Goal: Submit feedback/report problem

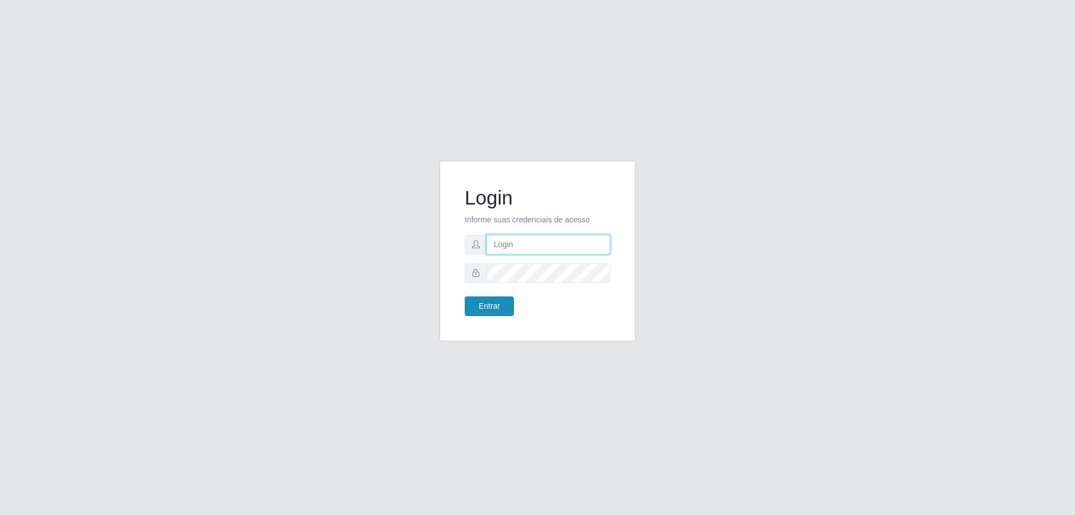
type input "[EMAIL_ADDRESS][DOMAIN_NAME]"
click at [493, 307] on button "Entrar" at bounding box center [489, 306] width 49 height 20
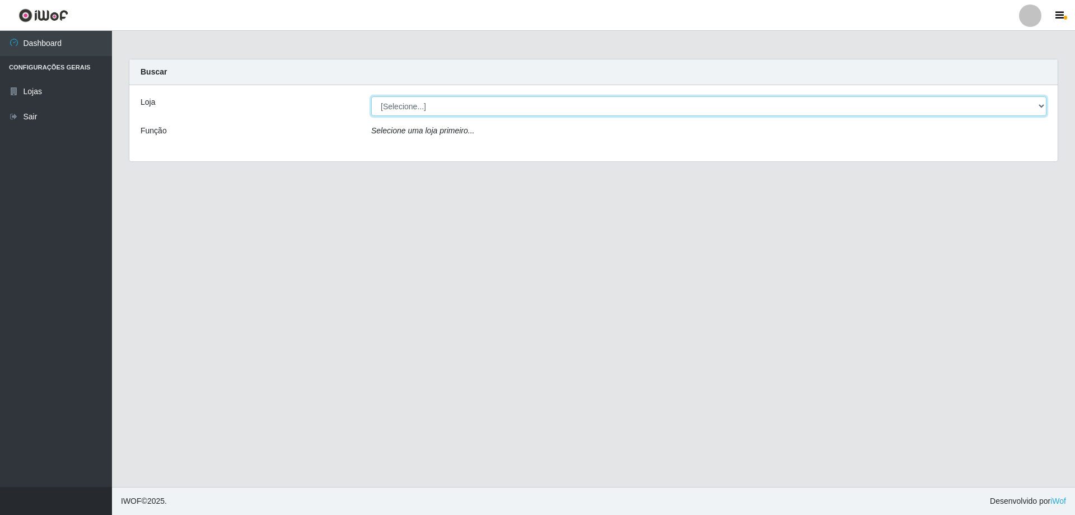
click at [1040, 104] on select "[Selecione...] SuperShow Bis - [GEOGRAPHIC_DATA]" at bounding box center [708, 106] width 675 height 20
select select "59"
click at [371, 96] on select "[Selecione...] SuperShow Bis - [GEOGRAPHIC_DATA]" at bounding box center [708, 106] width 675 height 20
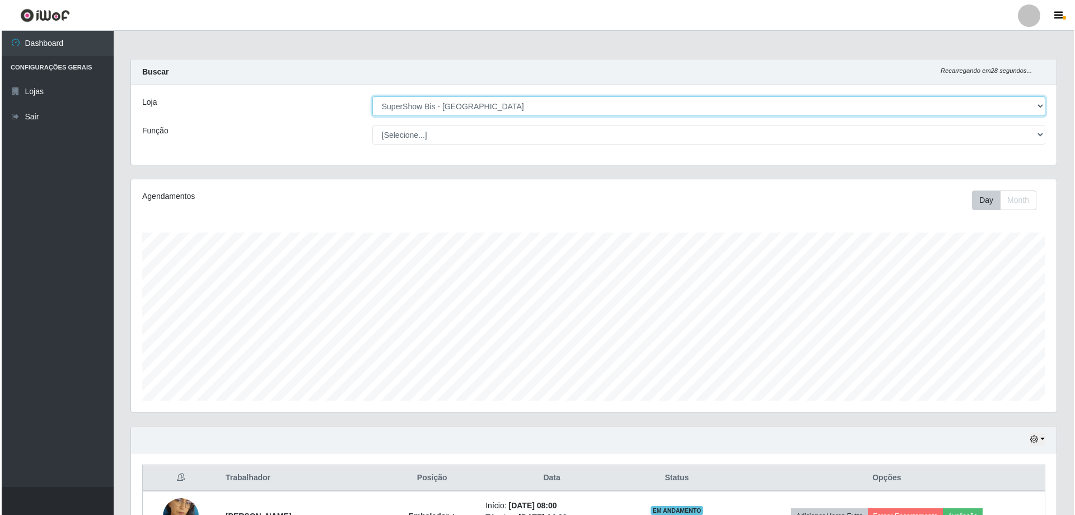
scroll to position [129, 0]
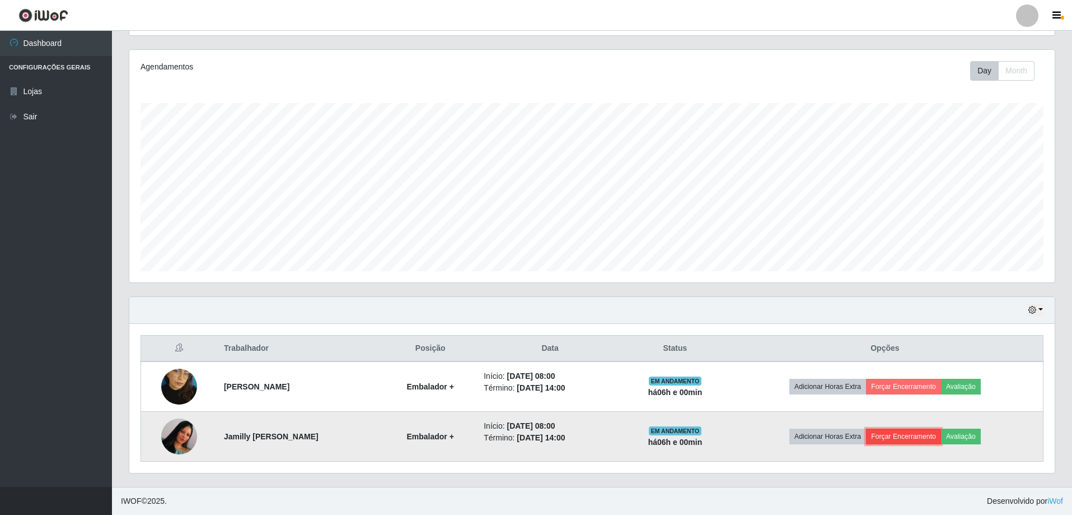
click at [915, 439] on button "Forçar Encerramento" at bounding box center [903, 436] width 75 height 16
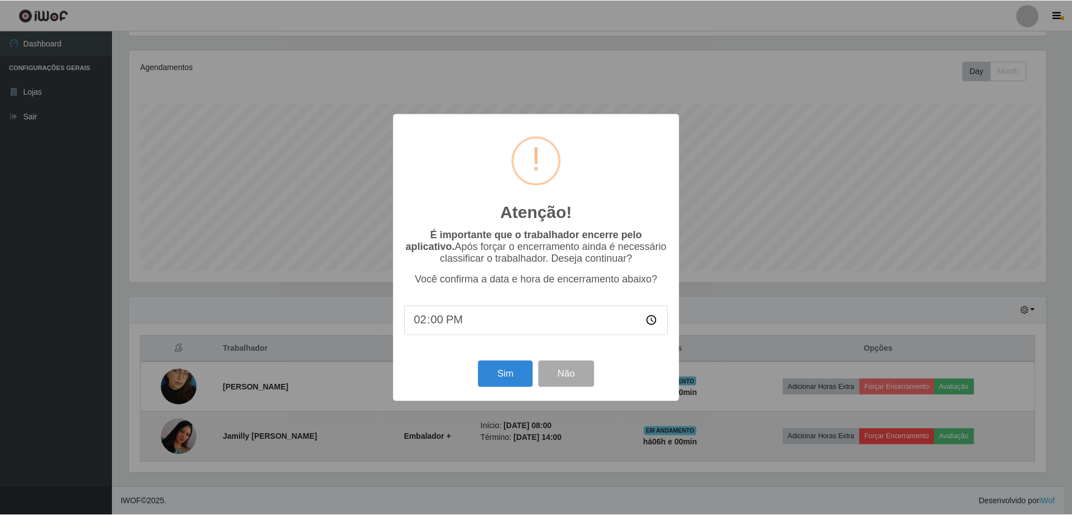
scroll to position [232, 920]
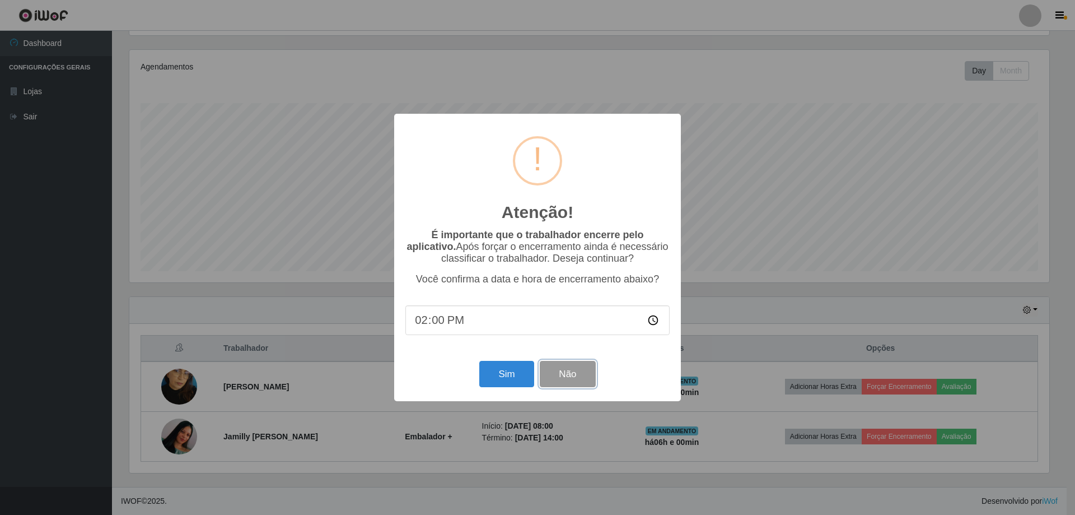
click at [564, 377] on button "Não" at bounding box center [567, 374] width 55 height 26
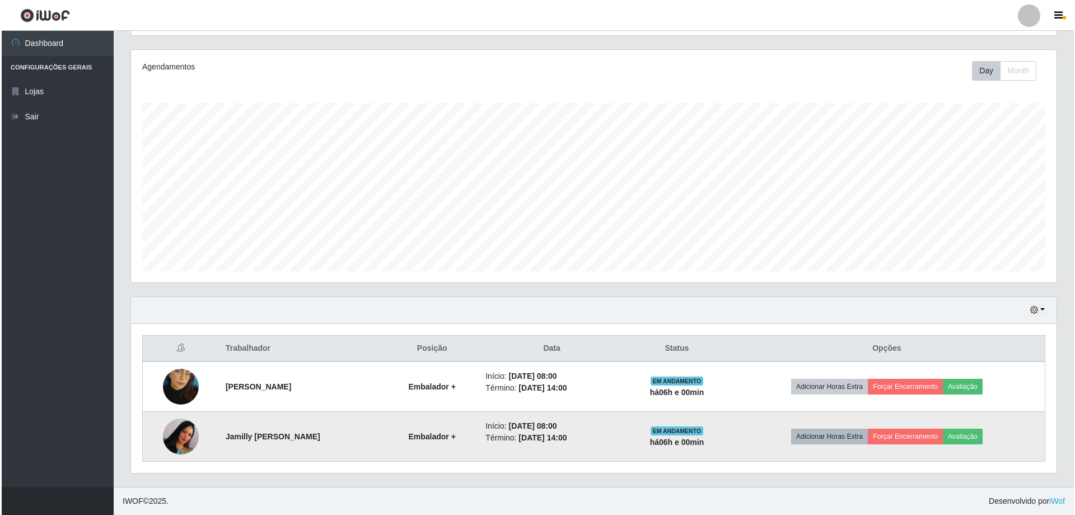
scroll to position [232, 925]
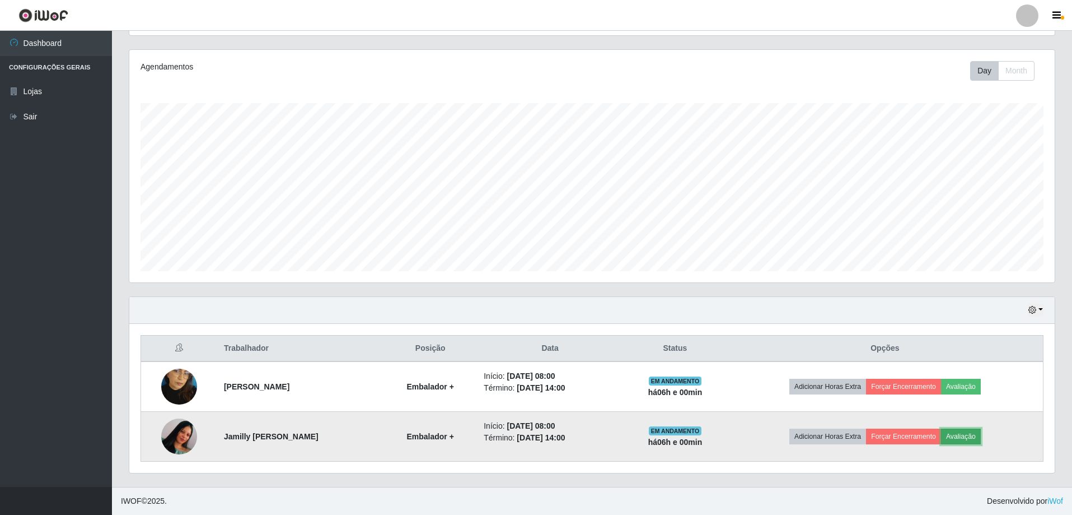
click at [978, 438] on button "Avaliação" at bounding box center [961, 436] width 40 height 16
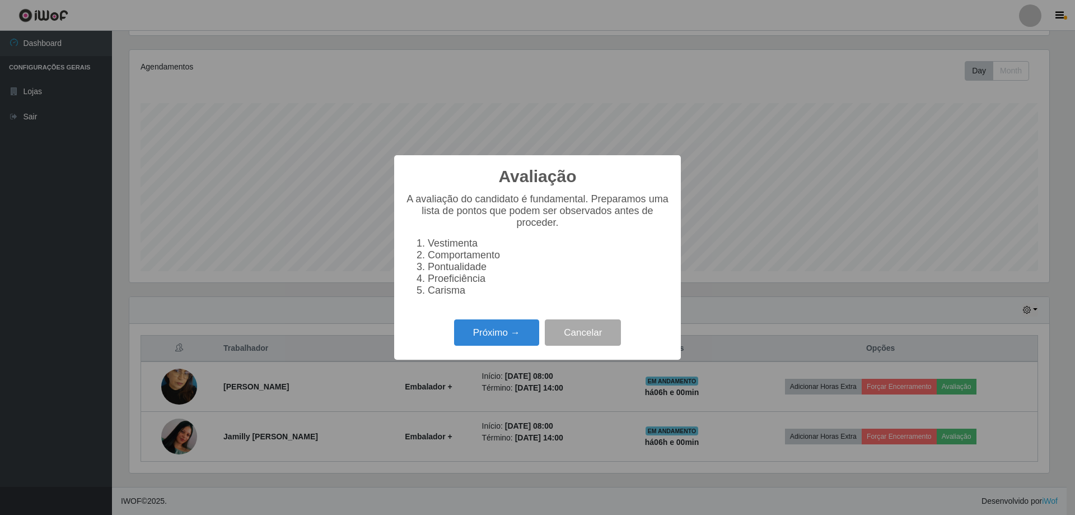
click at [501, 328] on div "Próximo → Cancelar" at bounding box center [537, 332] width 264 height 32
click at [517, 340] on button "Próximo →" at bounding box center [496, 332] width 85 height 26
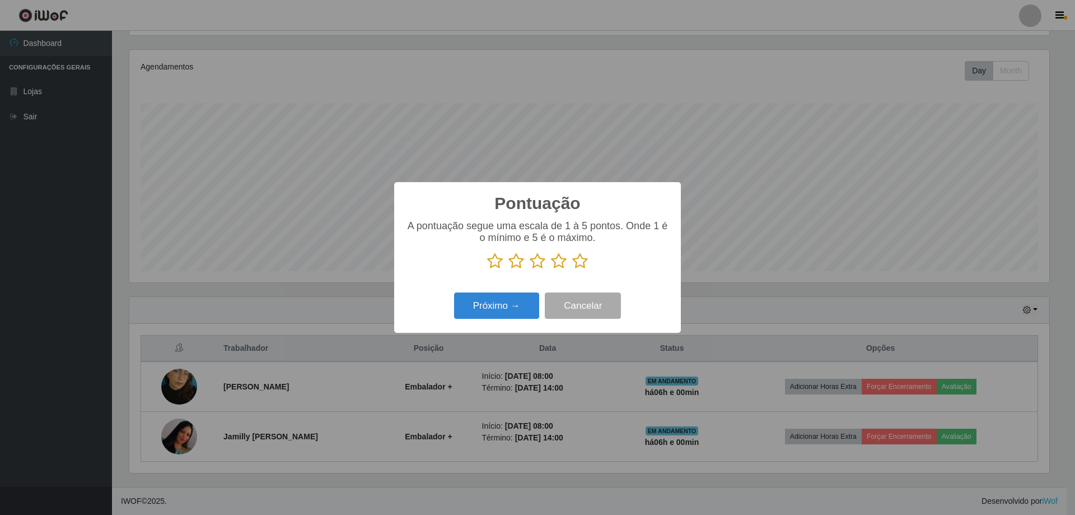
scroll to position [559653, 558965]
click at [577, 263] on icon at bounding box center [580, 261] width 16 height 17
click at [572, 269] on input "radio" at bounding box center [572, 269] width 0 height 0
click at [525, 304] on button "Próximo →" at bounding box center [496, 305] width 85 height 26
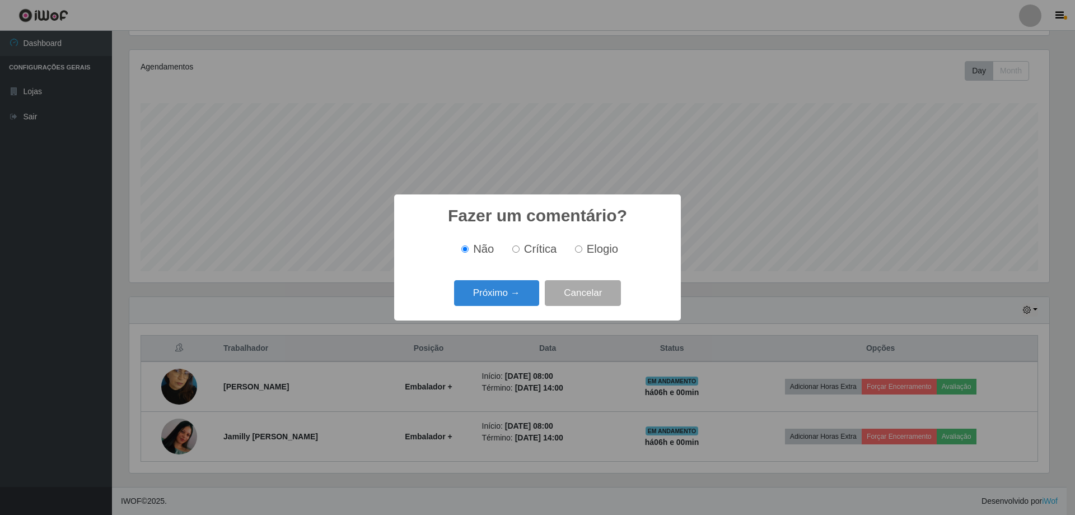
click at [581, 252] on label "Elogio" at bounding box center [595, 248] width 48 height 13
click at [581, 252] on input "Elogio" at bounding box center [578, 248] width 7 height 7
radio input "true"
click at [521, 289] on button "Próximo →" at bounding box center [496, 293] width 85 height 26
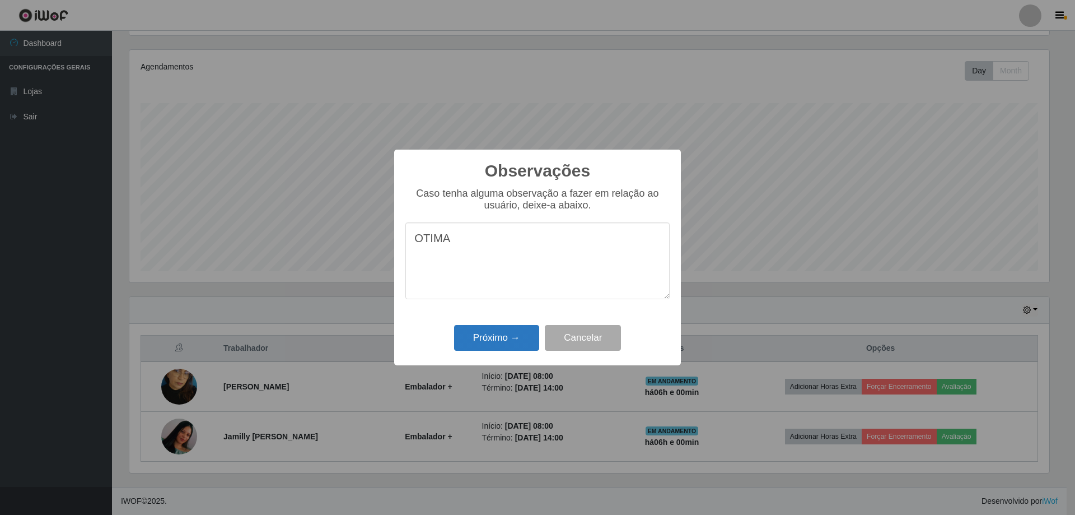
type textarea "OTIMA"
click at [506, 337] on button "Próximo →" at bounding box center [496, 338] width 85 height 26
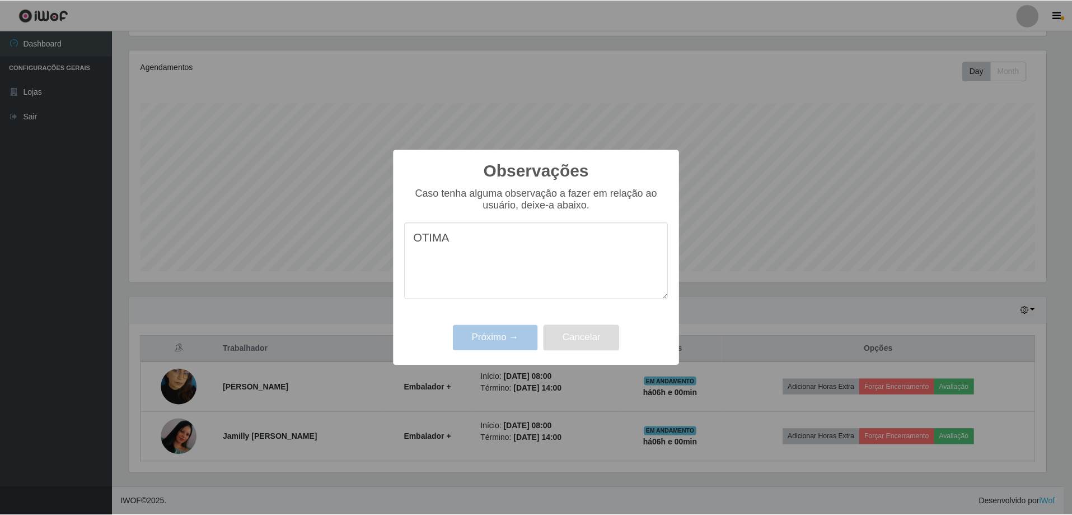
scroll to position [232, 925]
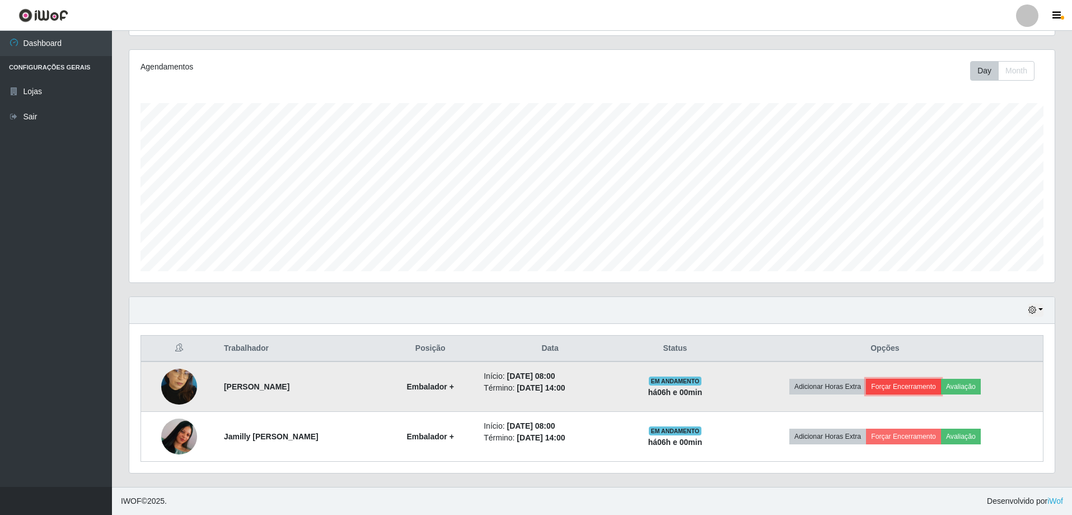
click at [927, 389] on button "Forçar Encerramento" at bounding box center [903, 386] width 75 height 16
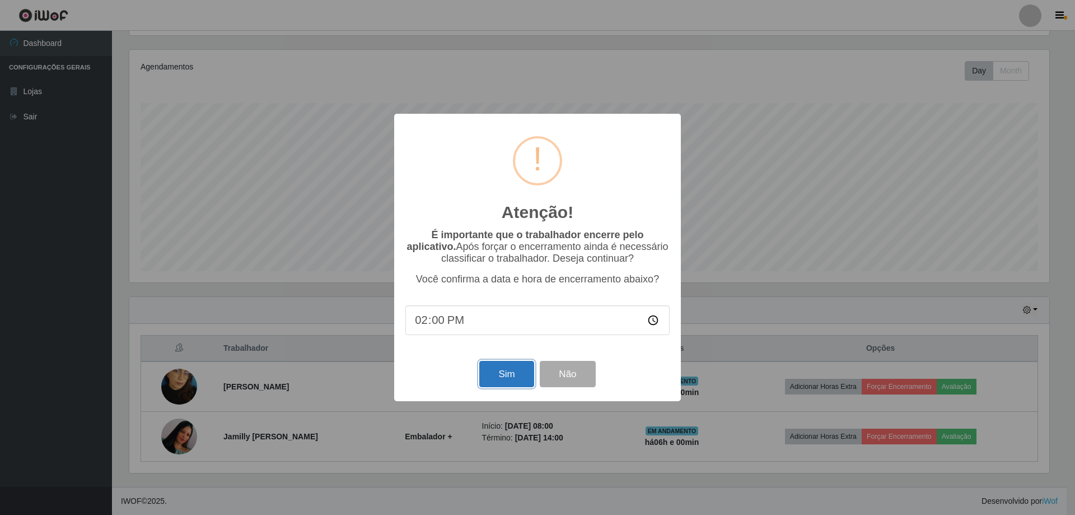
click at [492, 382] on button "Sim" at bounding box center [506, 374] width 54 height 26
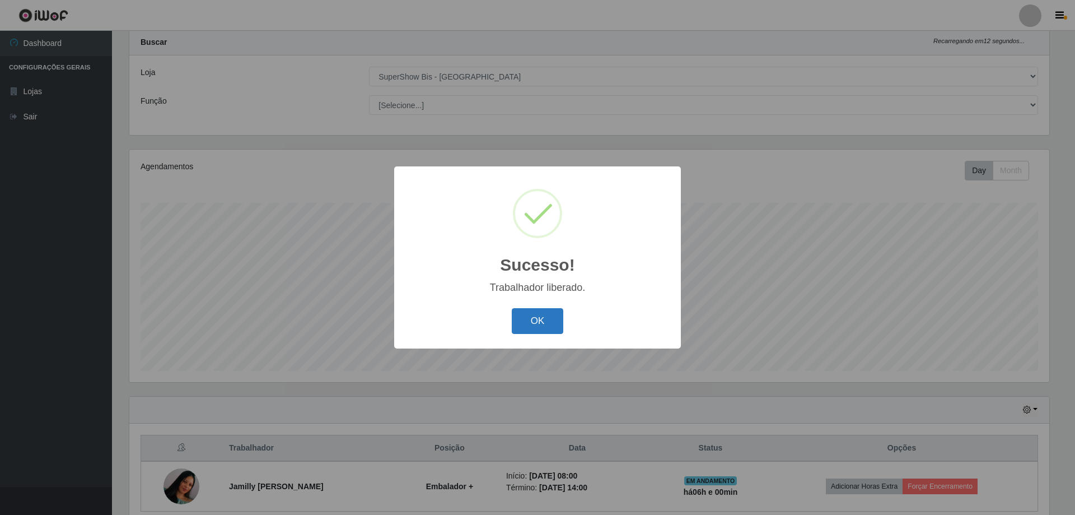
click at [534, 329] on button "OK" at bounding box center [538, 321] width 52 height 26
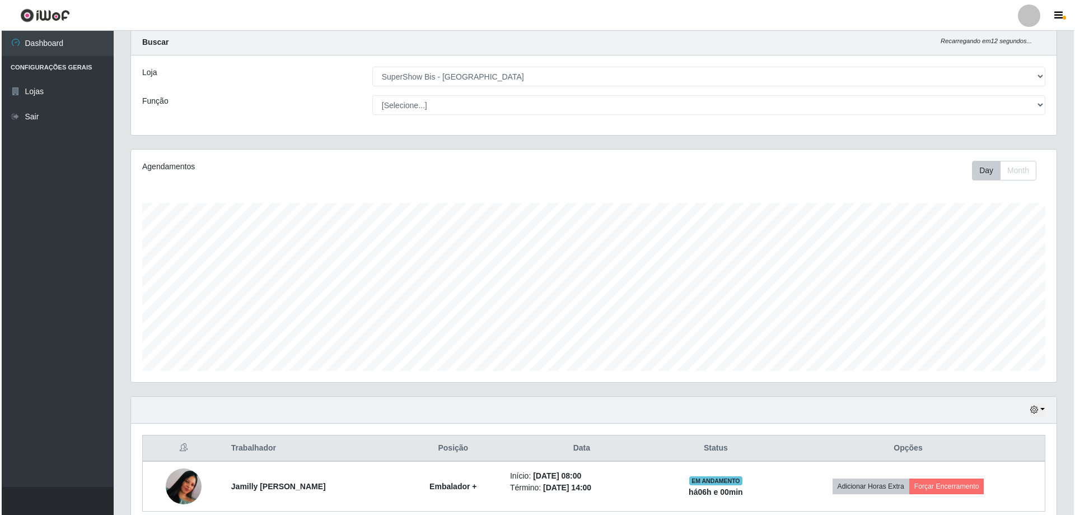
scroll to position [80, 0]
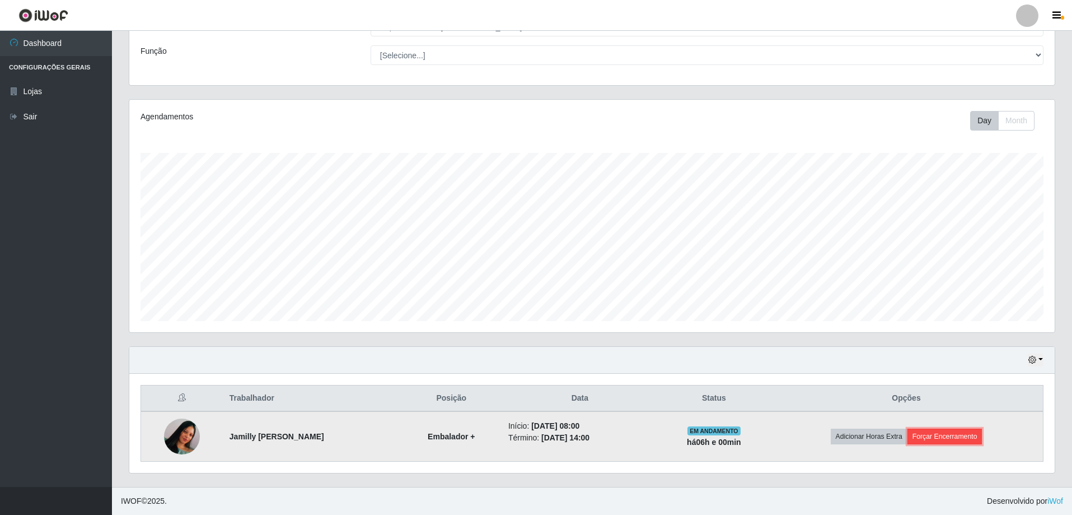
click at [962, 438] on button "Forçar Encerramento" at bounding box center [945, 436] width 75 height 16
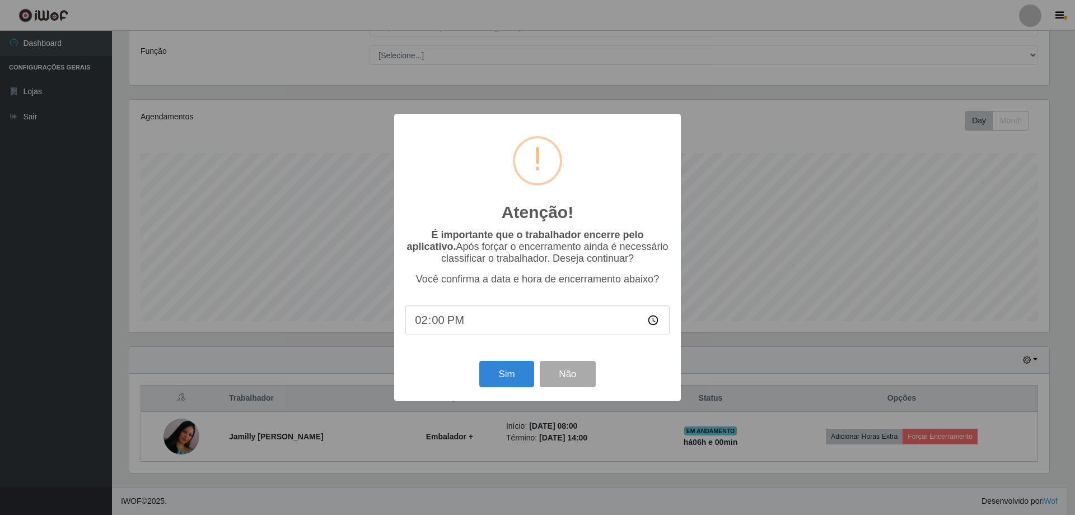
click at [1006, 432] on div "Atenção! × É importante que o trabalhador encerre pelo aplicativo. Após forçar …" at bounding box center [537, 257] width 1075 height 515
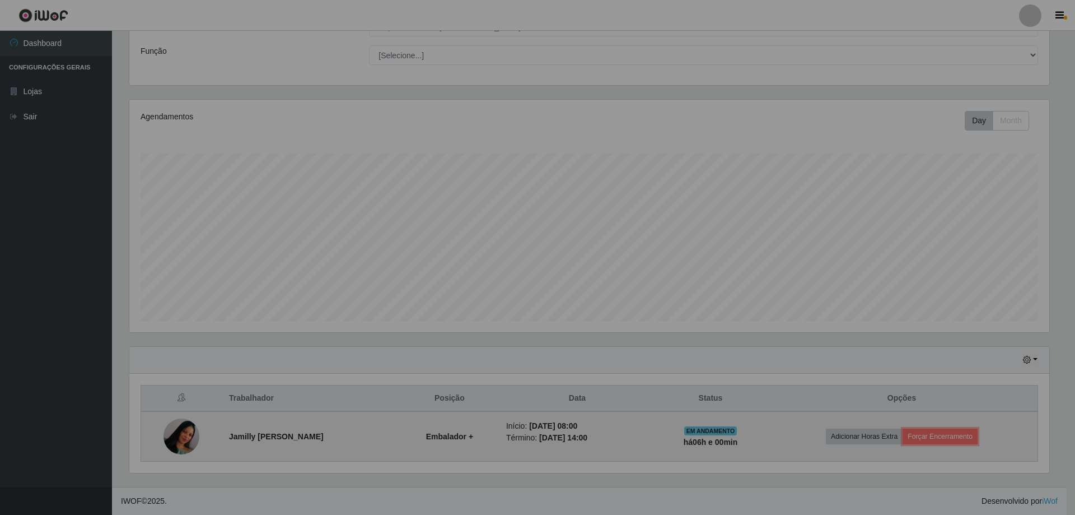
scroll to position [232, 925]
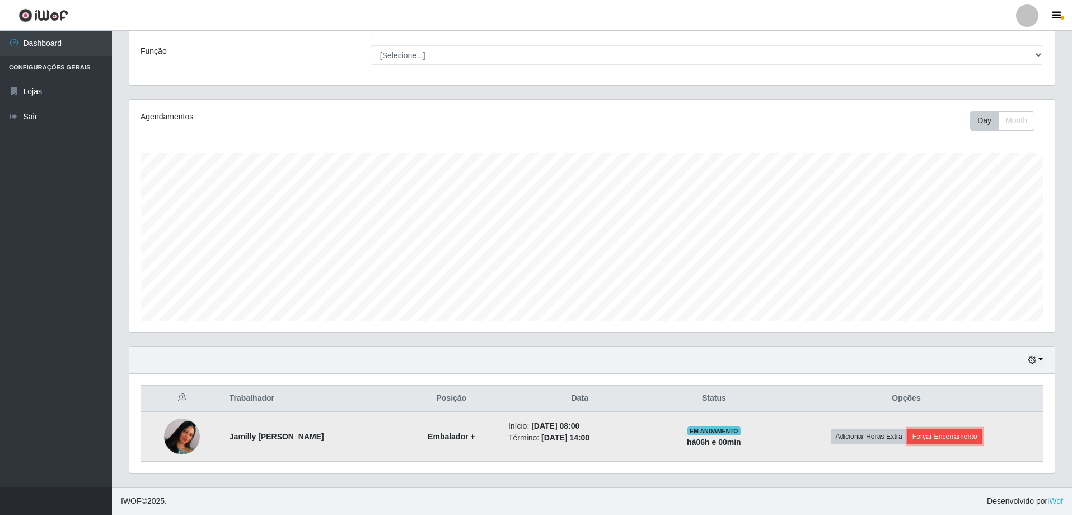
click at [955, 437] on button "Forçar Encerramento" at bounding box center [945, 436] width 75 height 16
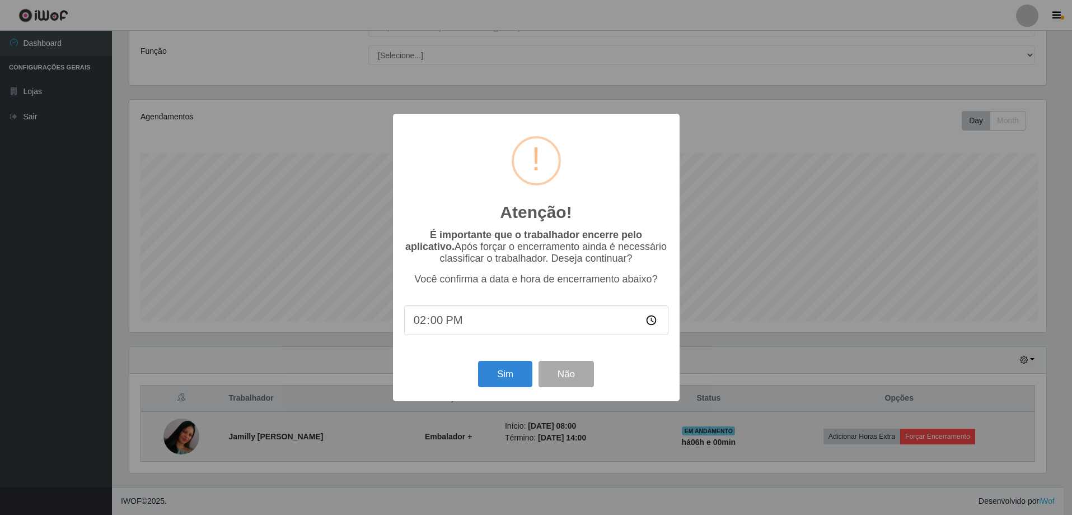
scroll to position [232, 920]
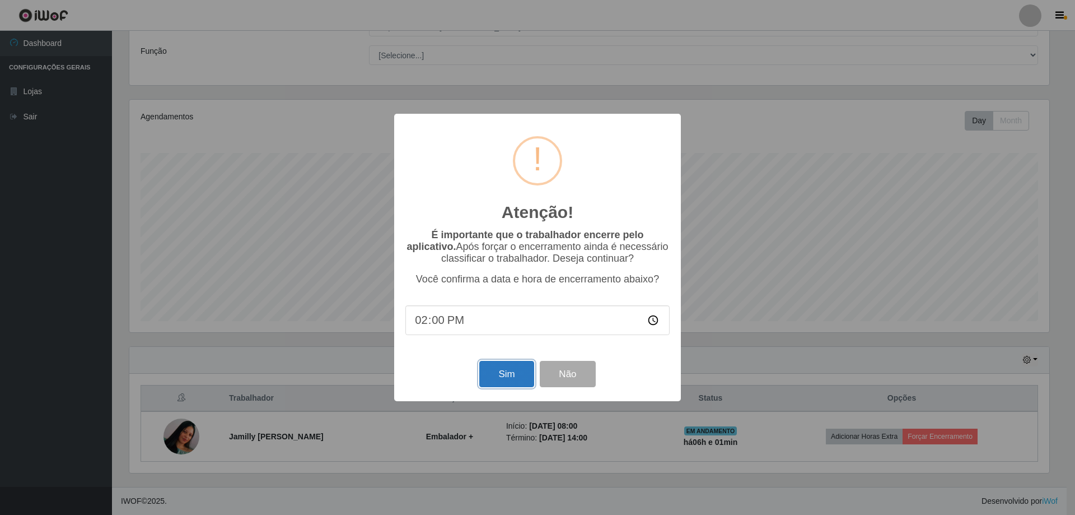
click at [507, 376] on button "Sim" at bounding box center [506, 374] width 54 height 26
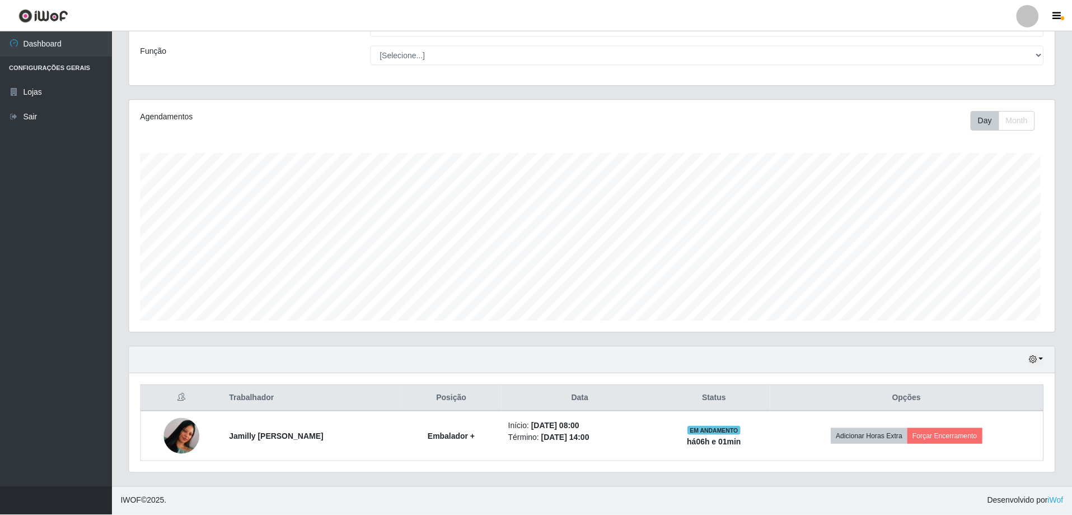
scroll to position [0, 0]
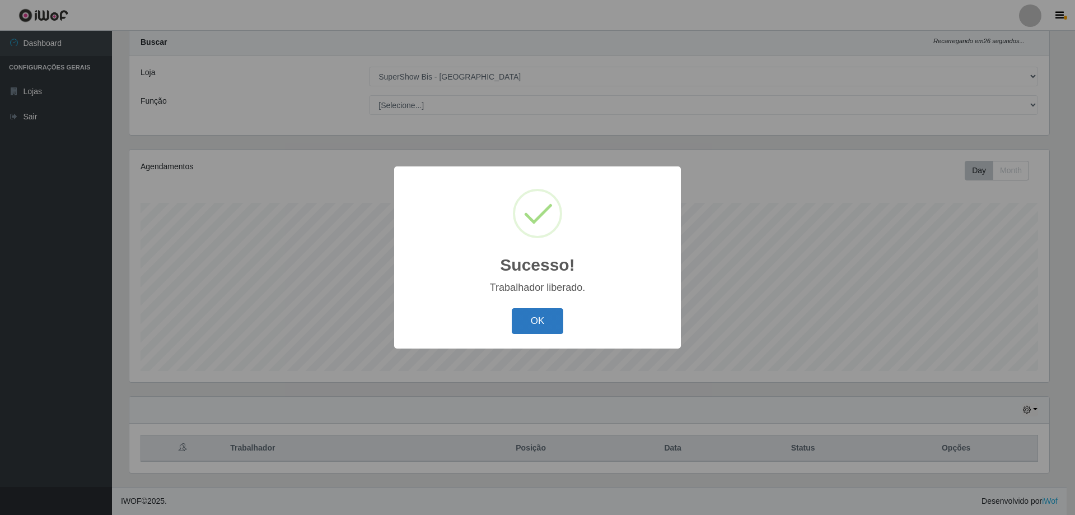
click at [535, 315] on button "OK" at bounding box center [538, 321] width 52 height 26
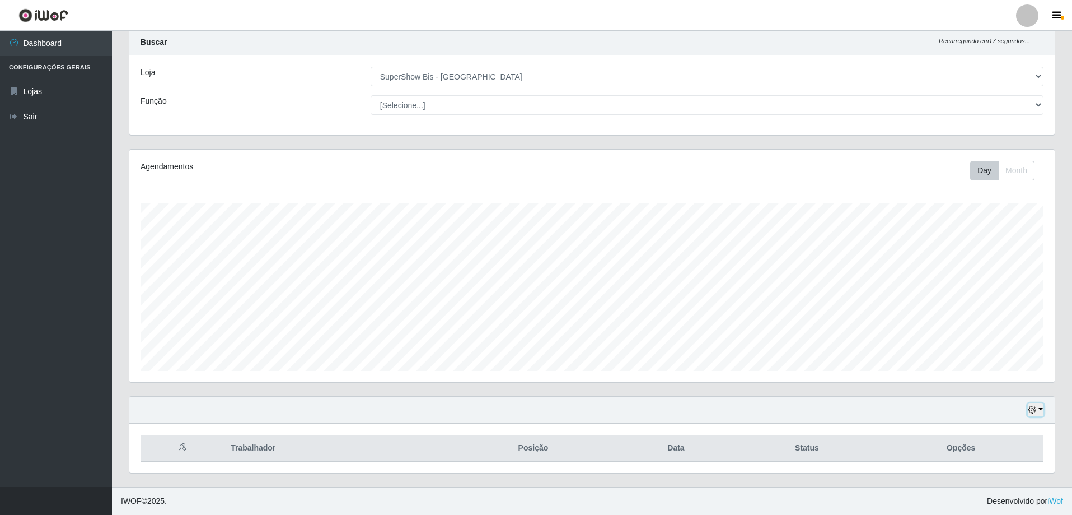
click at [1043, 411] on button "button" at bounding box center [1036, 409] width 16 height 13
click at [980, 345] on button "3 dias" at bounding box center [999, 345] width 88 height 24
